Goal: Task Accomplishment & Management: Use online tool/utility

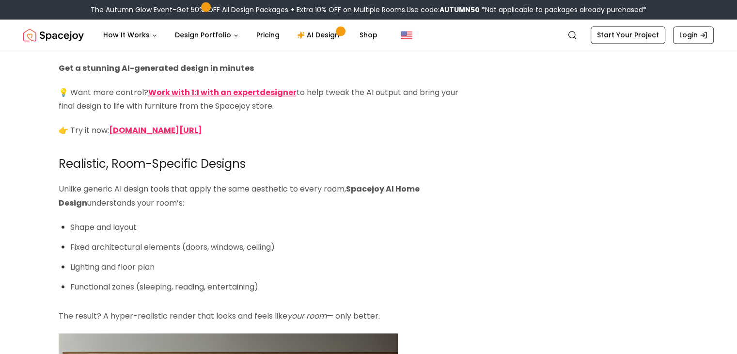
scroll to position [1663, 0]
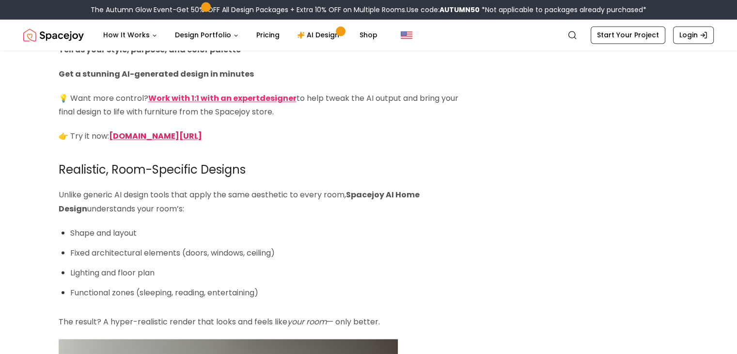
click at [202, 141] on strong "spacejoy.com/ai-home-design-intro" at bounding box center [155, 135] width 93 height 11
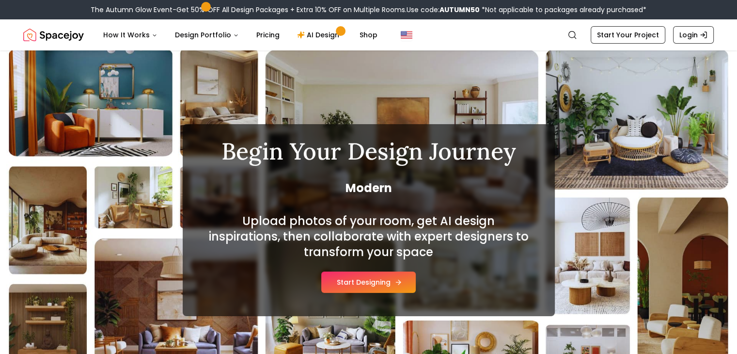
click at [358, 283] on button "Start Designing" at bounding box center [368, 281] width 94 height 21
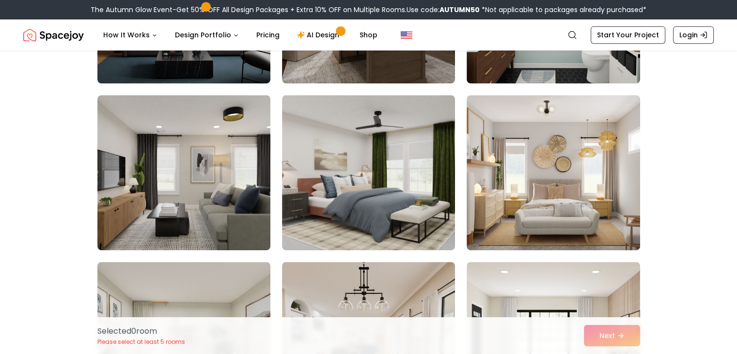
scroll to position [545, 0]
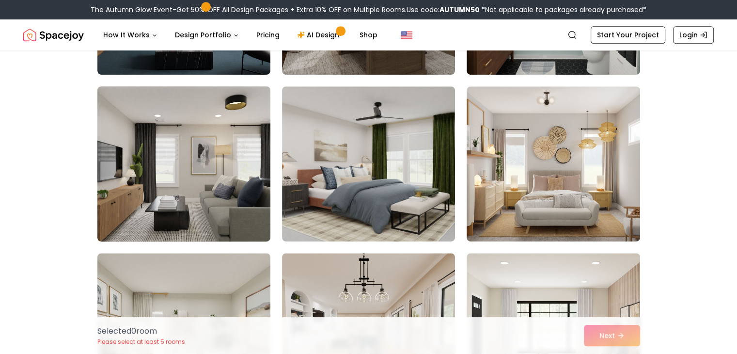
click at [186, 183] on img at bounding box center [184, 163] width 182 height 163
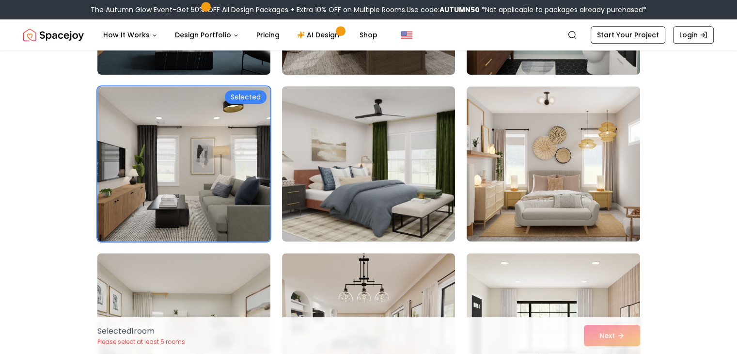
click at [333, 167] on img at bounding box center [369, 163] width 182 height 163
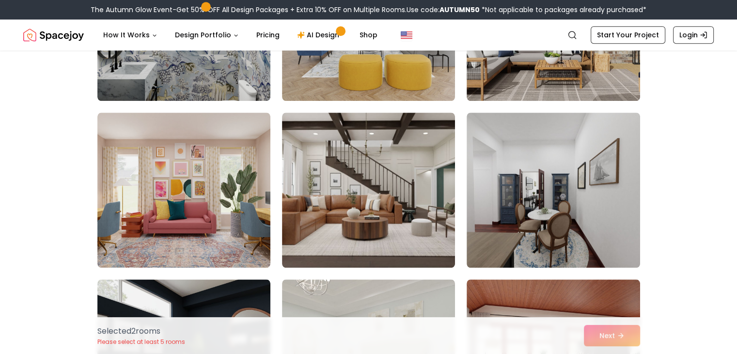
scroll to position [1023, 0]
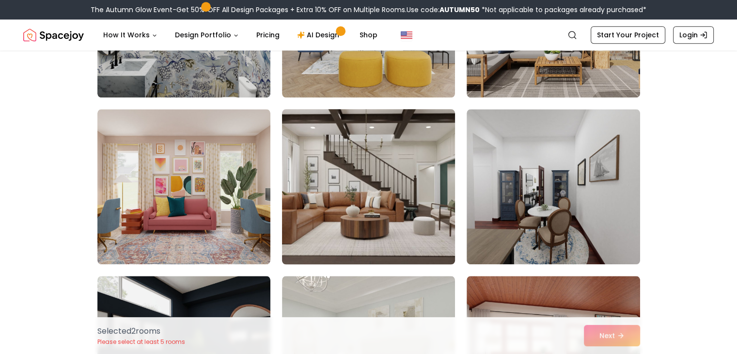
click at [356, 230] on img at bounding box center [369, 186] width 182 height 163
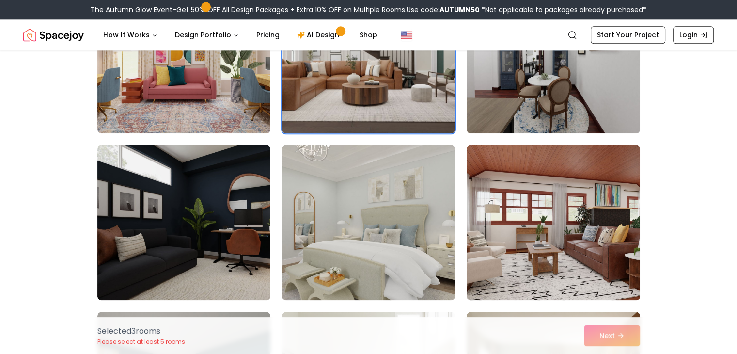
scroll to position [1174, 0]
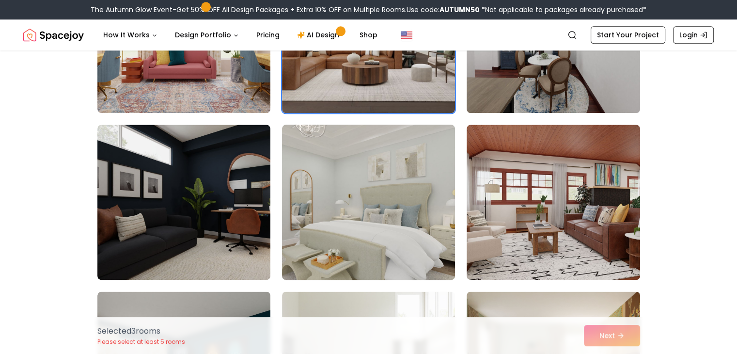
click at [393, 202] on img at bounding box center [369, 202] width 182 height 163
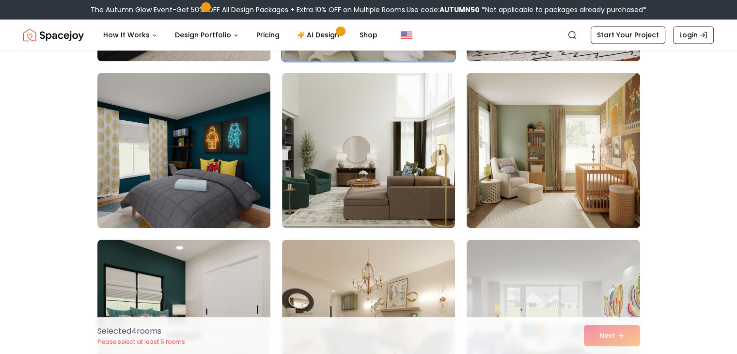
scroll to position [1404, 0]
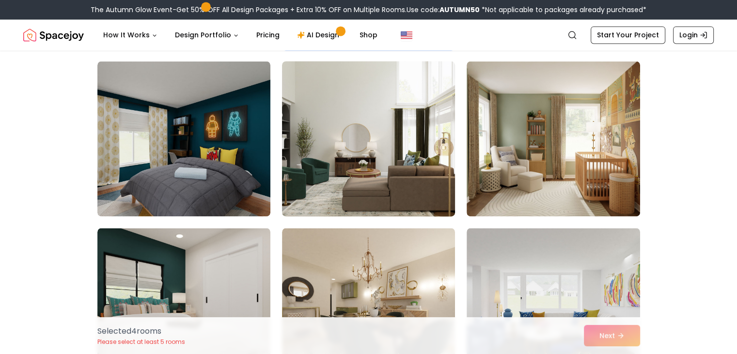
click at [401, 185] on img at bounding box center [369, 138] width 182 height 163
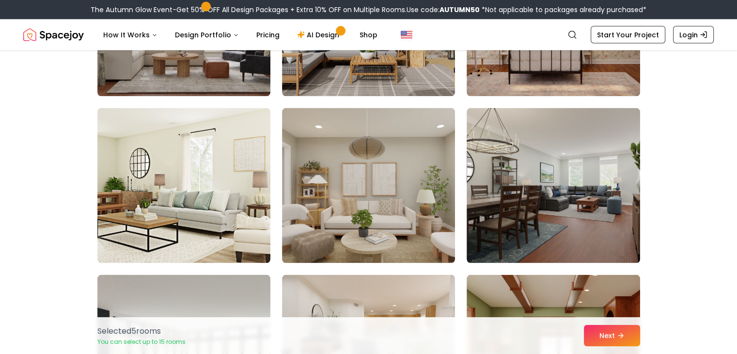
scroll to position [1875, 0]
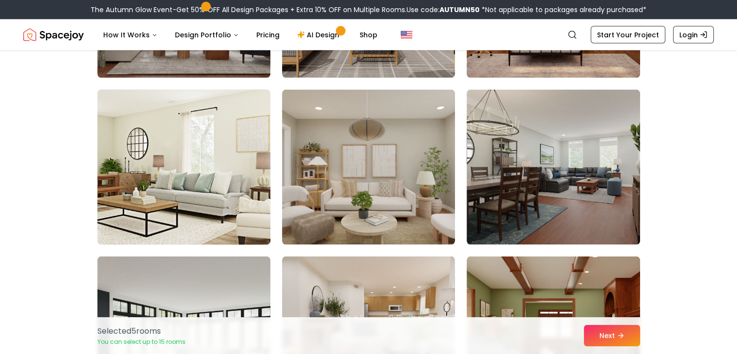
click at [173, 194] on img at bounding box center [184, 167] width 182 height 163
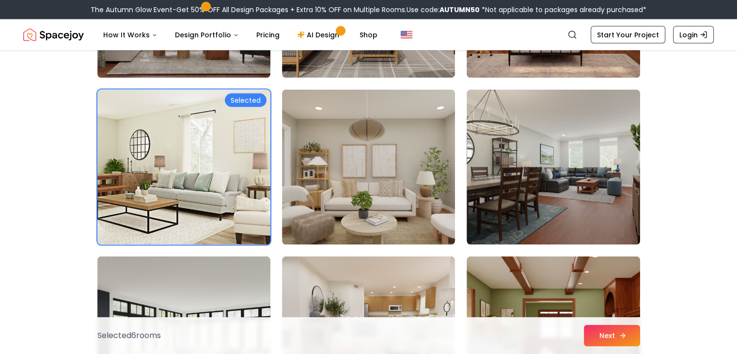
click at [599, 343] on button "Next" at bounding box center [612, 335] width 56 height 21
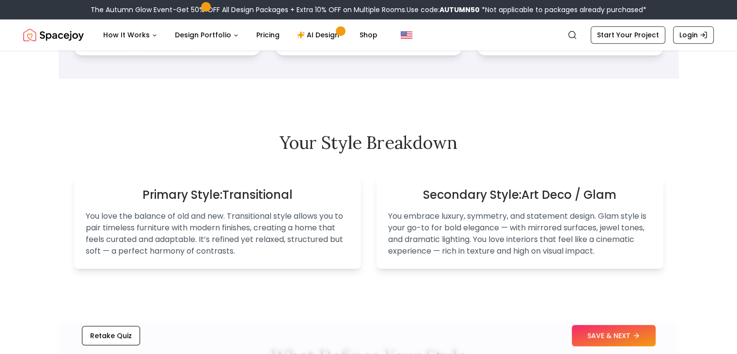
scroll to position [515, 0]
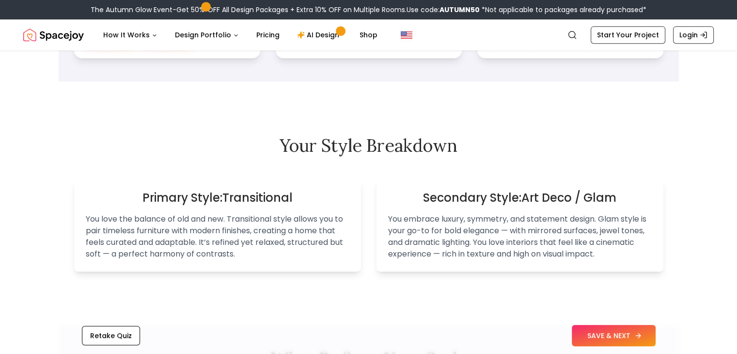
click at [617, 332] on button "SAVE & NEXT" at bounding box center [614, 335] width 84 height 21
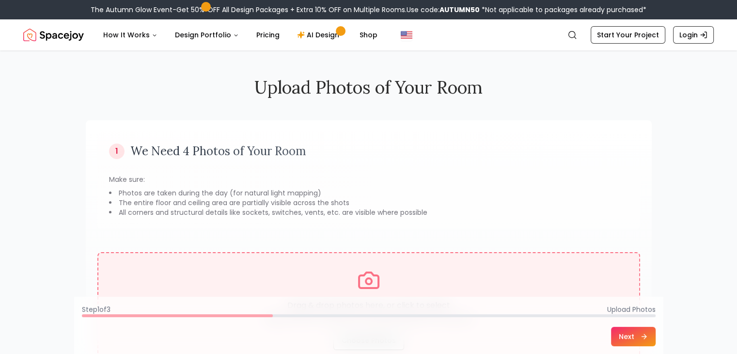
click at [461, 273] on div "Drag & drop photos here, or click to select Supports PNG, JPG, JPEG, GIF, and W…" at bounding box center [369, 308] width 510 height 81
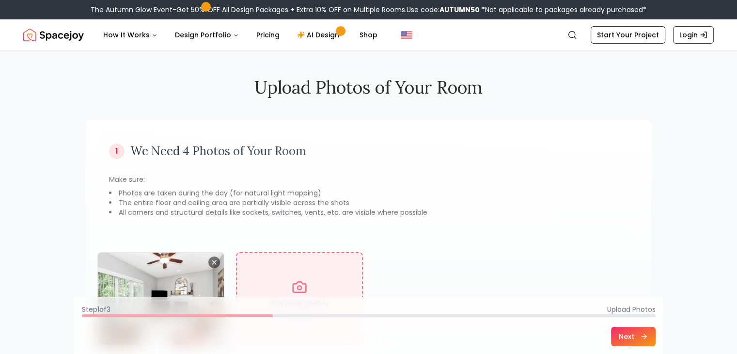
click at [348, 258] on div "Add more photos ( 3 remaining)" at bounding box center [299, 298] width 127 height 93
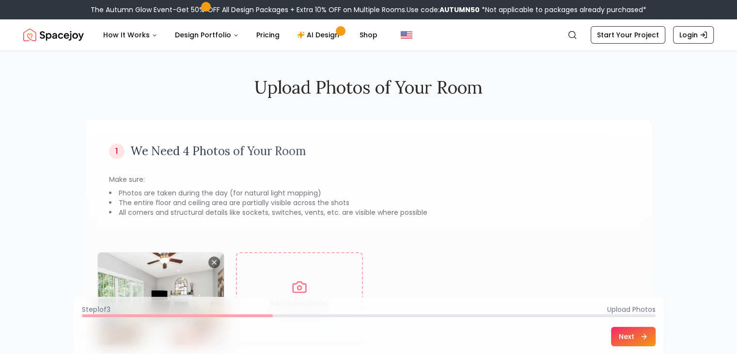
click at [317, 244] on div "1 We Need 4 Photos of Your Room Make sure: Photos are taken during the day (for…" at bounding box center [369, 238] width 566 height 236
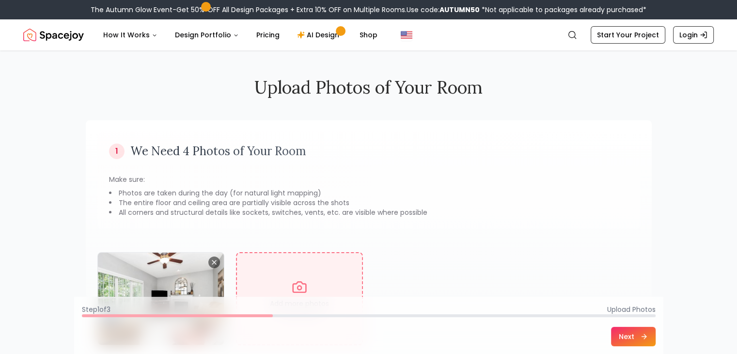
click at [311, 261] on div "Add more photos ( 3 remaining)" at bounding box center [299, 298] width 127 height 93
type input "**********"
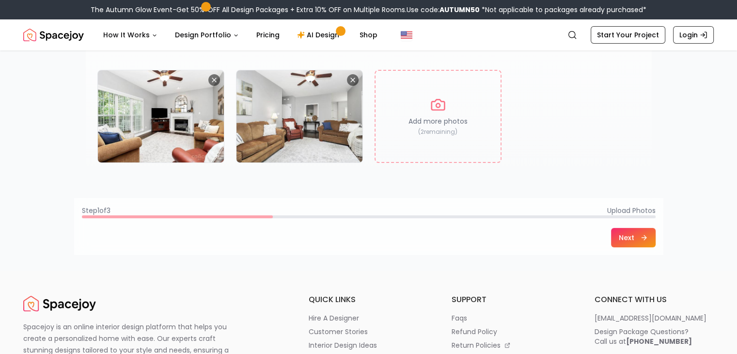
scroll to position [190, 0]
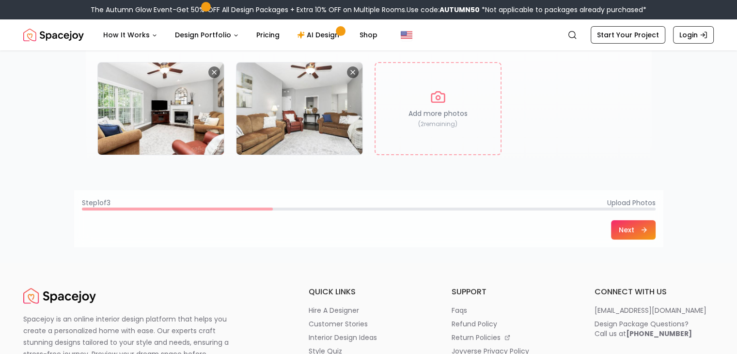
click at [625, 226] on button "Next" at bounding box center [633, 229] width 45 height 19
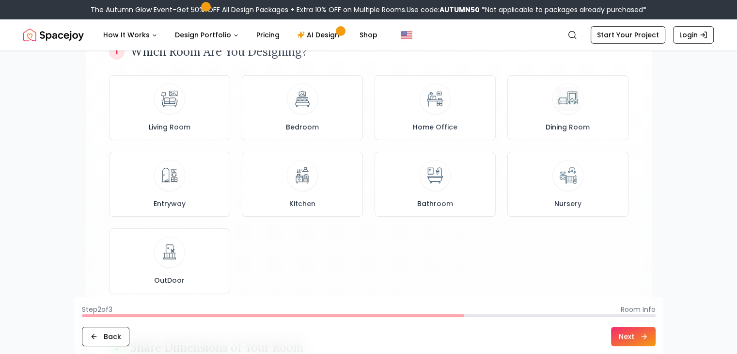
scroll to position [108, 0]
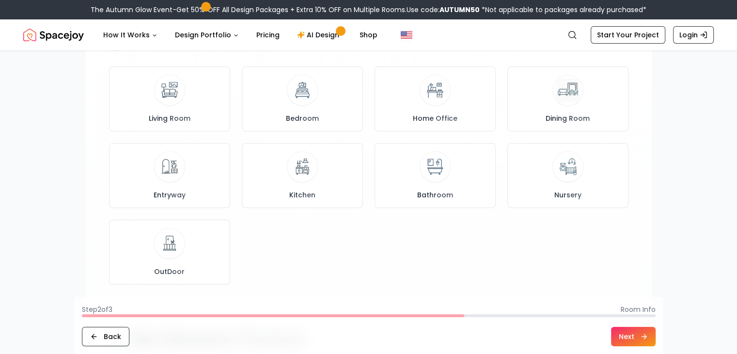
click at [236, 92] on div "Living Room Bedroom Home Office Dining Room Entryway Kitchen Bathroom Nursery O…" at bounding box center [368, 175] width 519 height 218
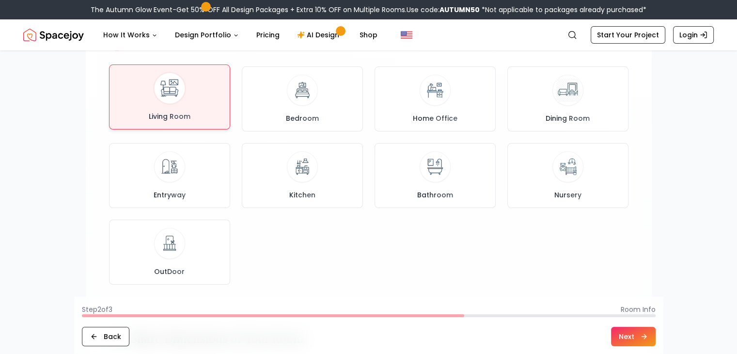
click at [205, 90] on div "Living Room" at bounding box center [169, 97] width 105 height 48
click at [649, 338] on button "Next" at bounding box center [633, 336] width 45 height 19
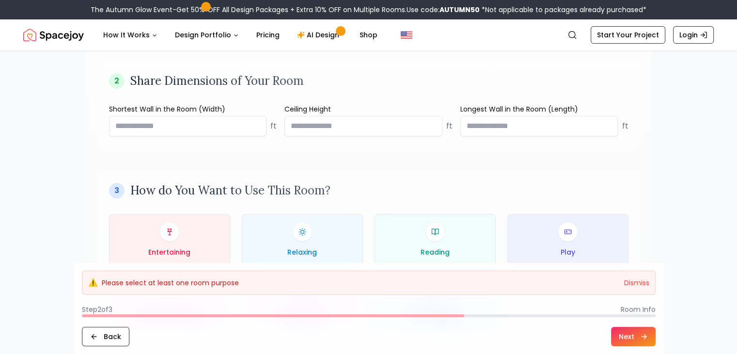
scroll to position [394, 0]
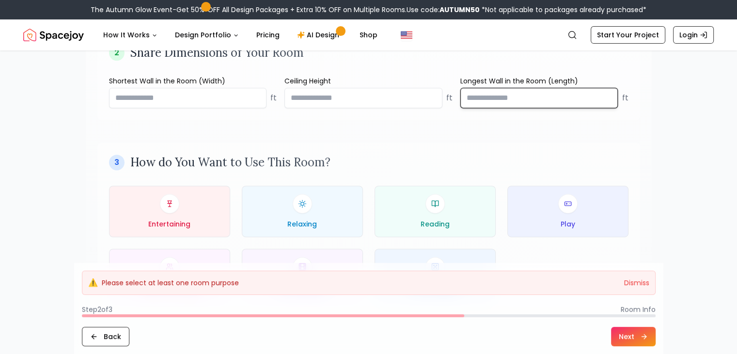
click at [499, 97] on input "number" at bounding box center [539, 98] width 158 height 20
type input "**"
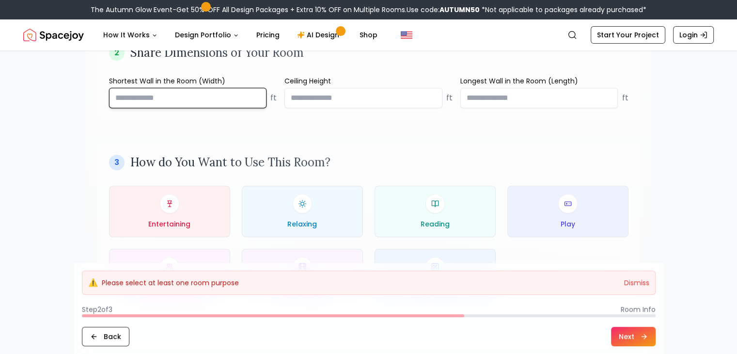
click at [222, 106] on input "number" at bounding box center [188, 98] width 158 height 20
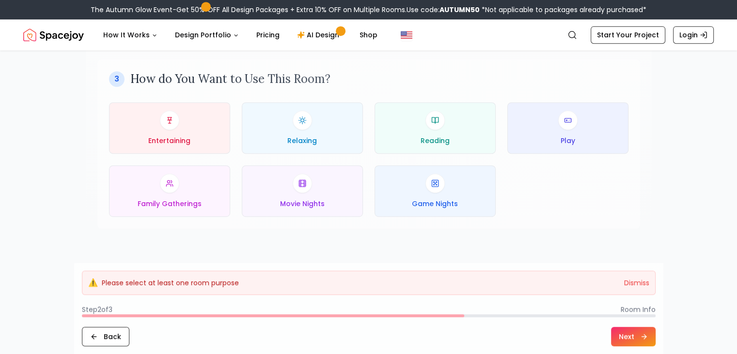
scroll to position [488, 0]
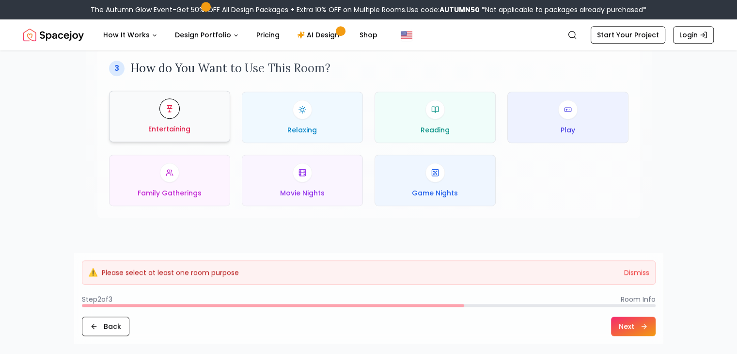
type input "**"
click at [190, 116] on div "Entertaining" at bounding box center [169, 116] width 105 height 35
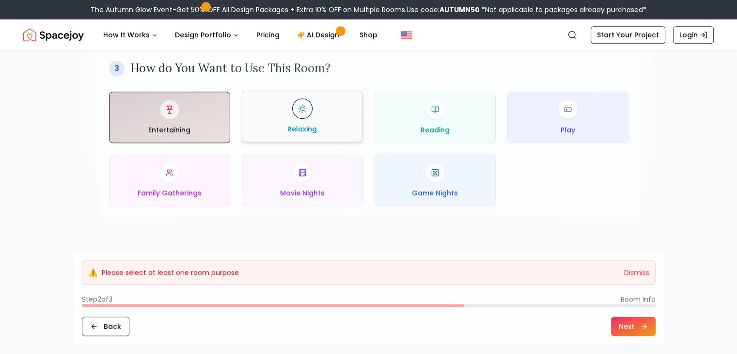
click at [332, 129] on div "Relaxing" at bounding box center [302, 116] width 105 height 35
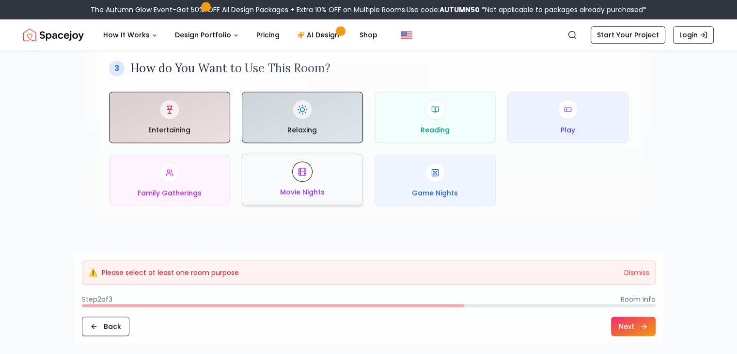
click at [326, 183] on div "Movie Nights" at bounding box center [302, 179] width 105 height 35
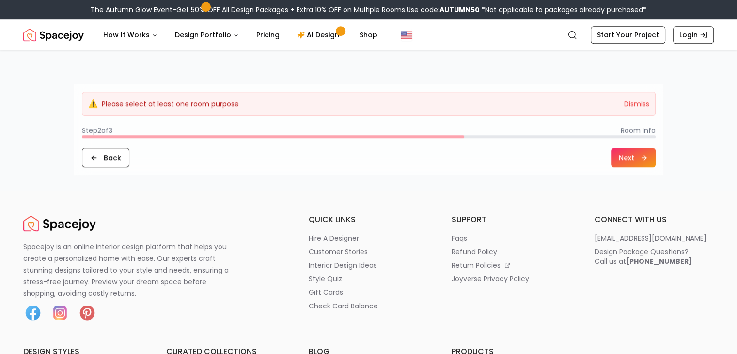
scroll to position [700, 0]
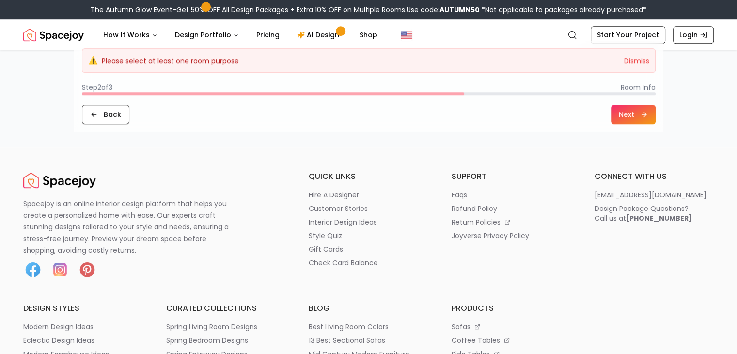
click at [623, 111] on button "Next" at bounding box center [633, 114] width 45 height 19
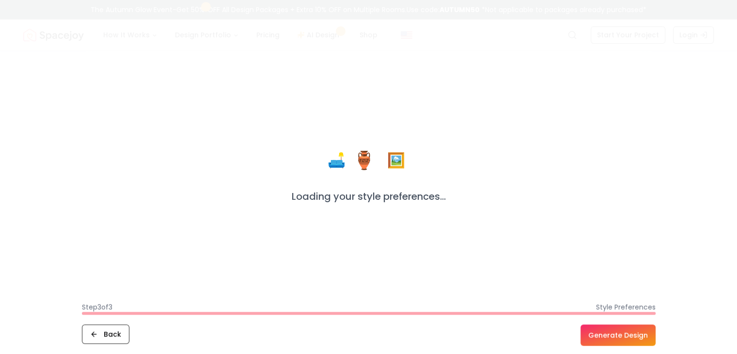
scroll to position [527, 0]
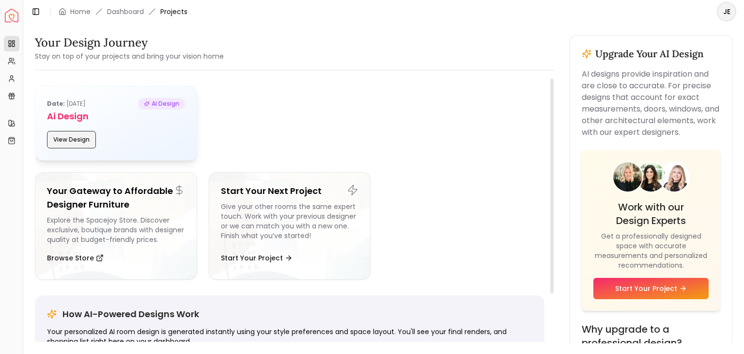
click at [82, 136] on button "View Design" at bounding box center [71, 139] width 49 height 17
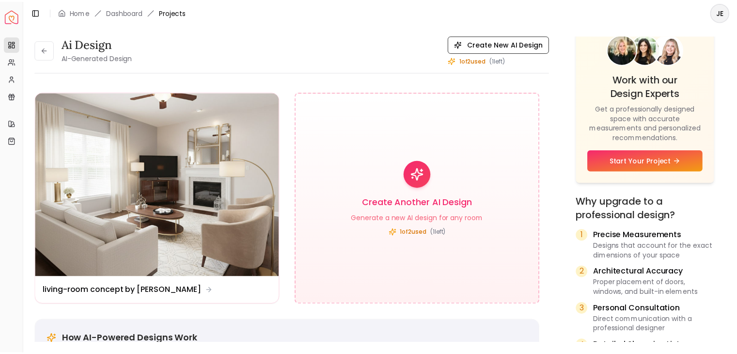
scroll to position [178, 0]
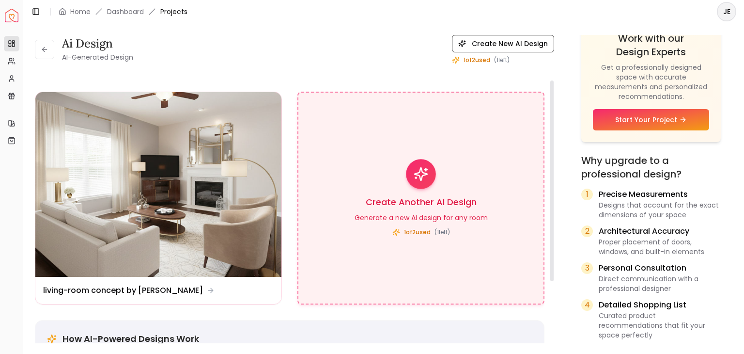
click at [381, 197] on h3 "Create Another AI Design" at bounding box center [421, 202] width 111 height 14
